Goal: Find specific page/section: Find specific page/section

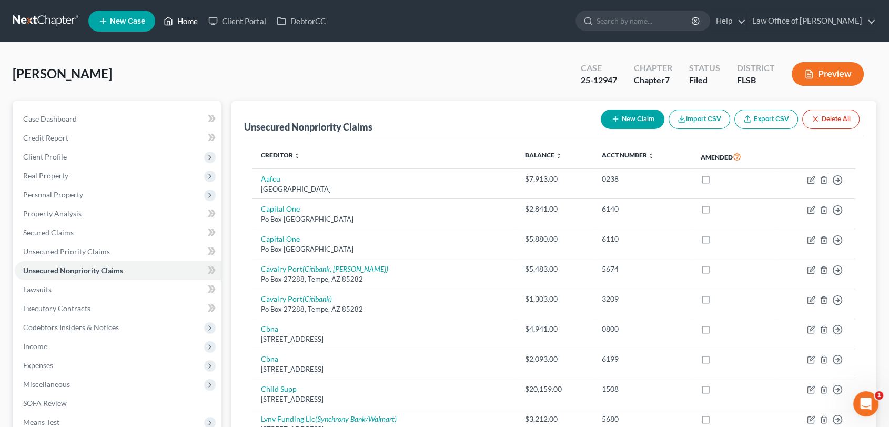
click at [183, 17] on link "Home" at bounding box center [180, 21] width 45 height 19
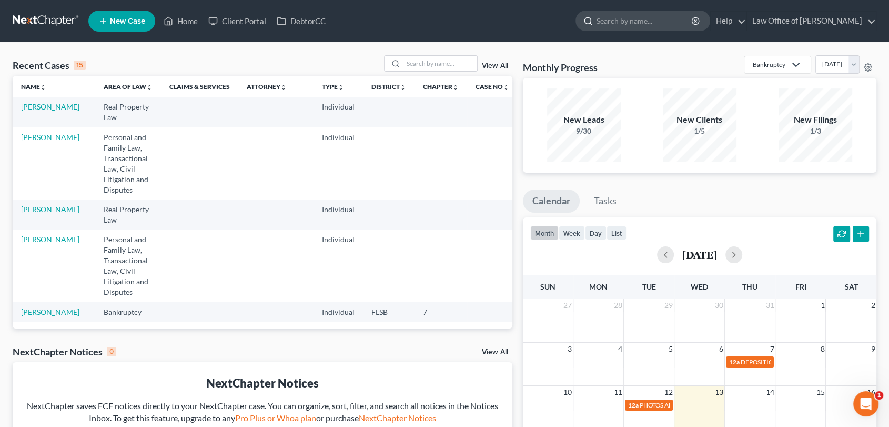
click at [612, 20] on input "search" at bounding box center [644, 20] width 96 height 19
type input "[PERSON_NAME]"
